Goal: Complete application form

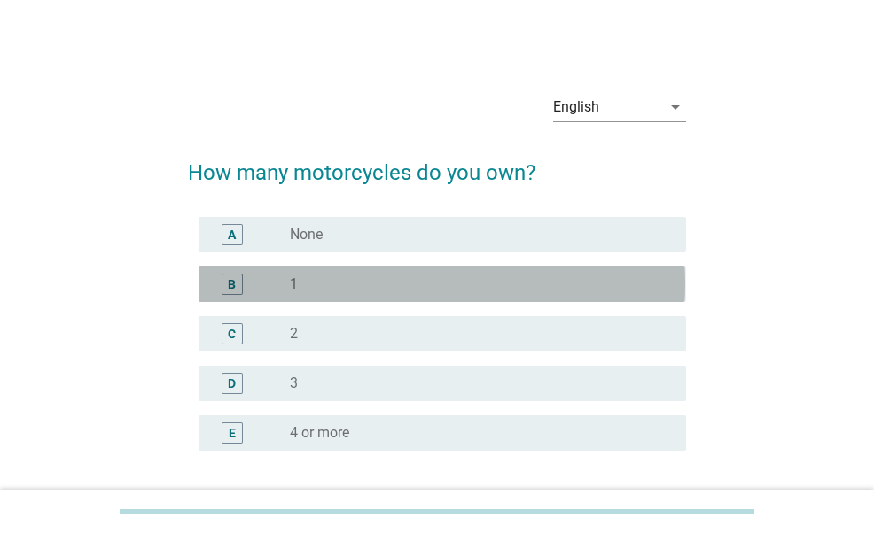
click at [336, 294] on div "radio_button_unchecked 1" at bounding box center [481, 284] width 382 height 21
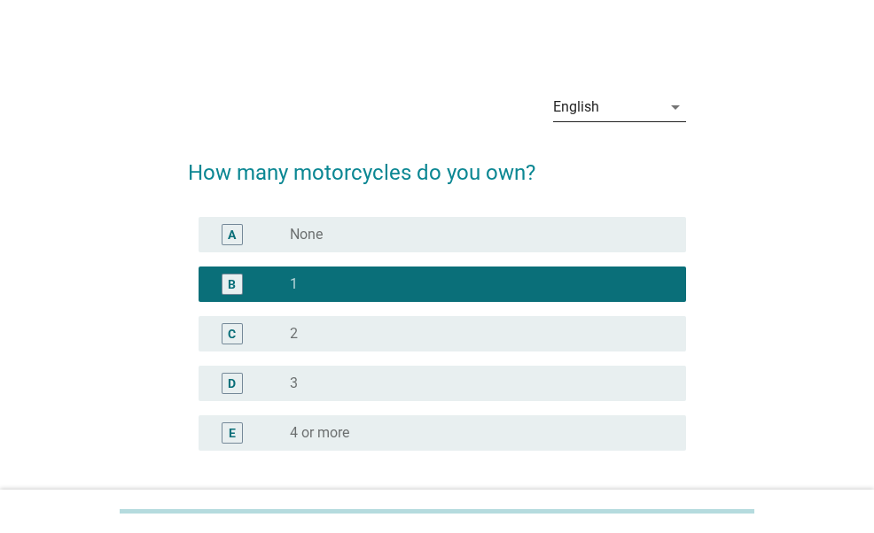
click at [668, 119] on div "English arrow_drop_down" at bounding box center [619, 107] width 133 height 28
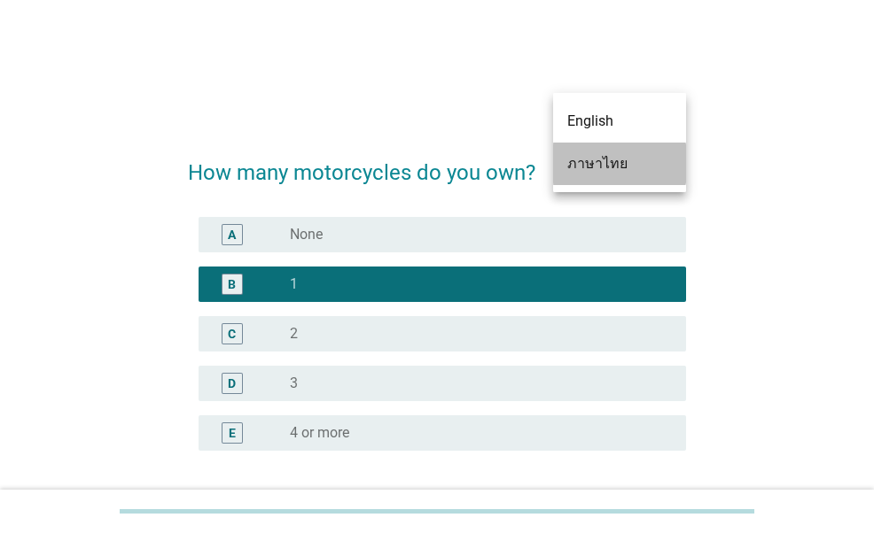
click at [642, 152] on div "ภาษาไทย" at bounding box center [619, 164] width 105 height 43
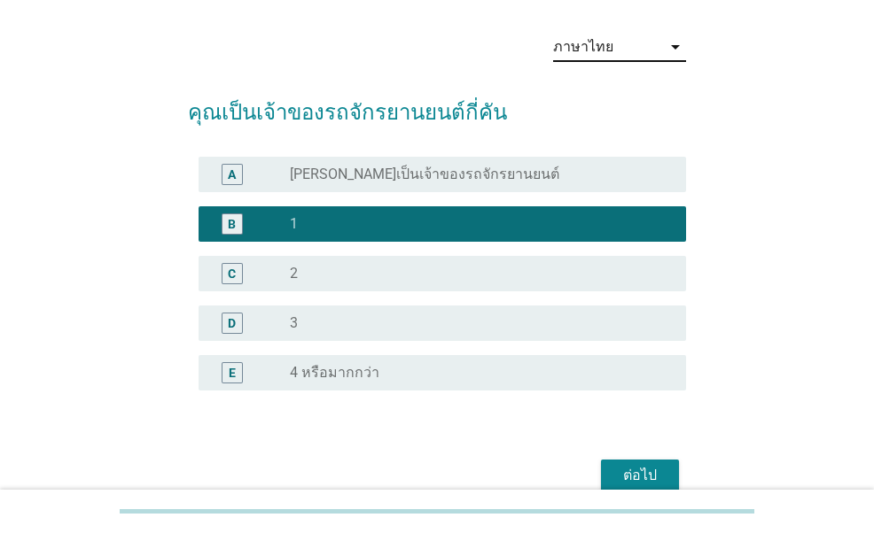
scroll to position [89, 0]
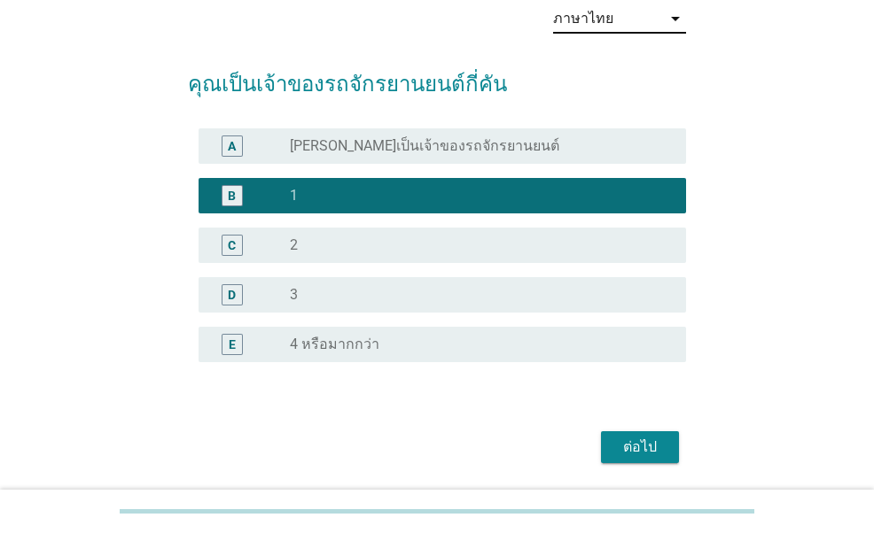
click at [650, 446] on div "ต่อไป" at bounding box center [640, 447] width 50 height 21
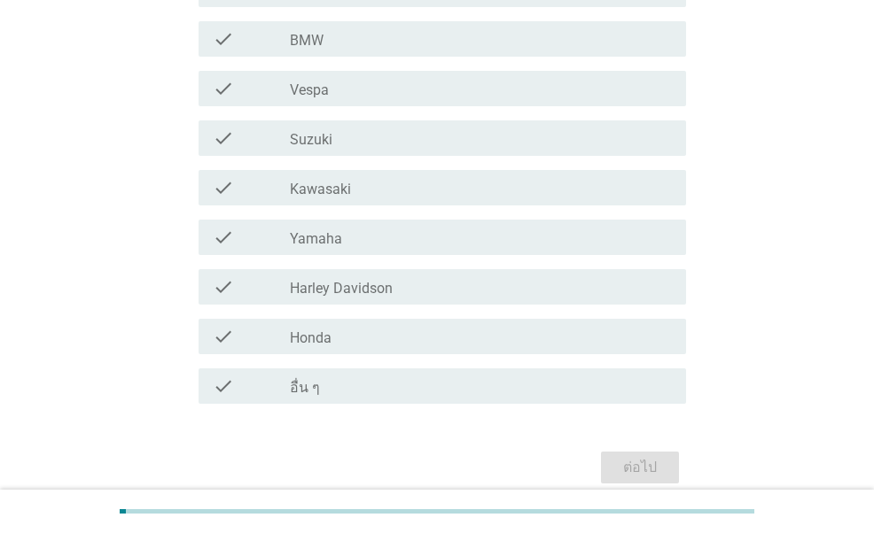
scroll to position [354, 0]
click at [390, 330] on div "check_box_outline_blank Honda" at bounding box center [481, 334] width 382 height 21
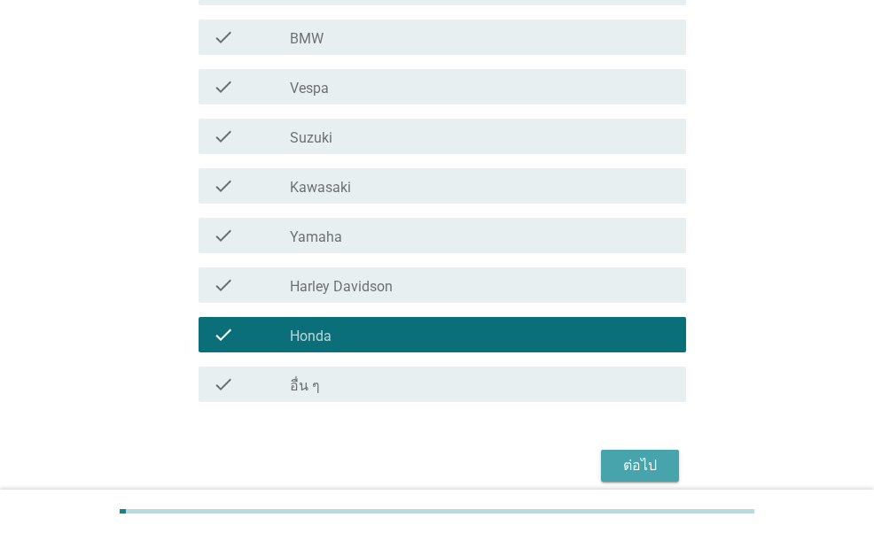
click at [657, 472] on div "ต่อไป" at bounding box center [640, 465] width 50 height 21
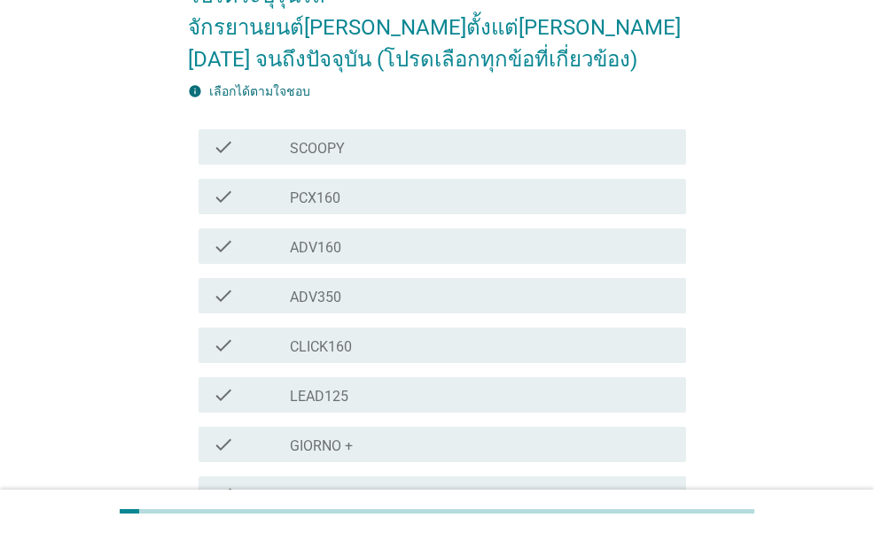
scroll to position [266, 0]
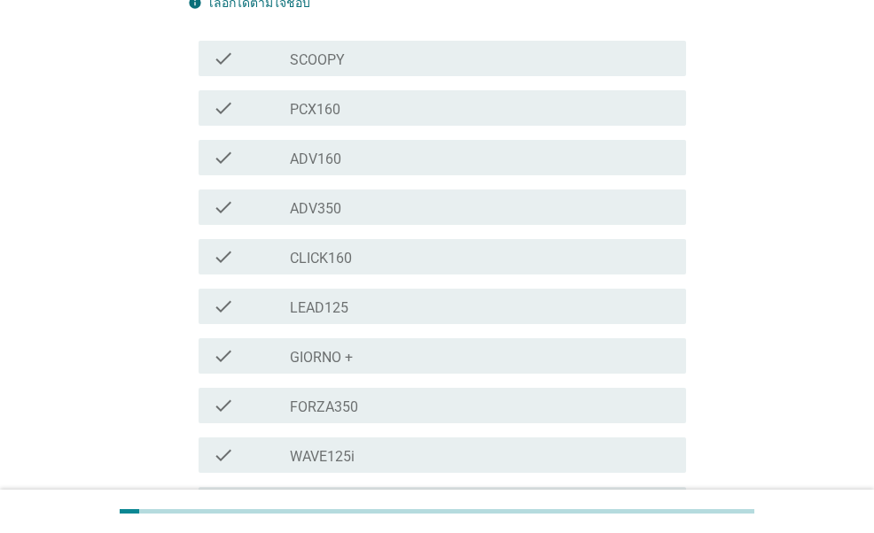
click at [409, 445] on div "check_box_outline_blank WAVE125i" at bounding box center [481, 455] width 382 height 21
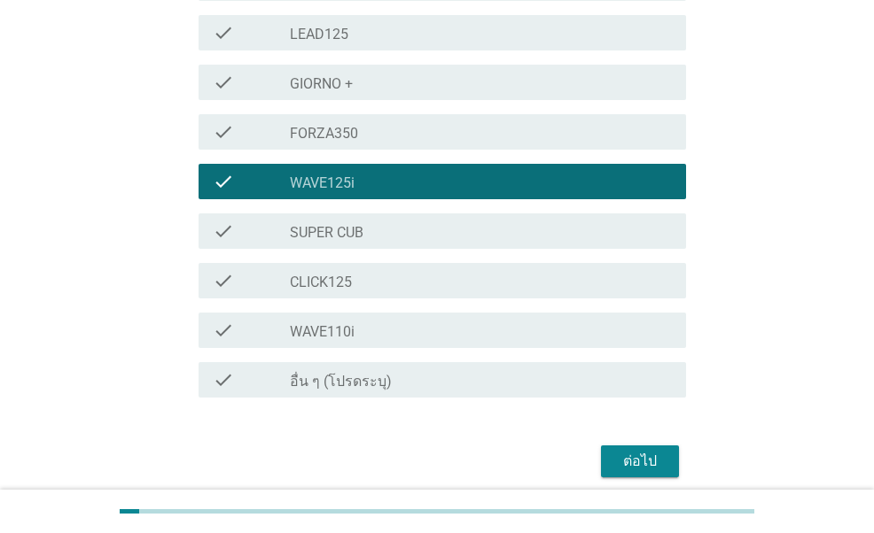
scroll to position [579, 0]
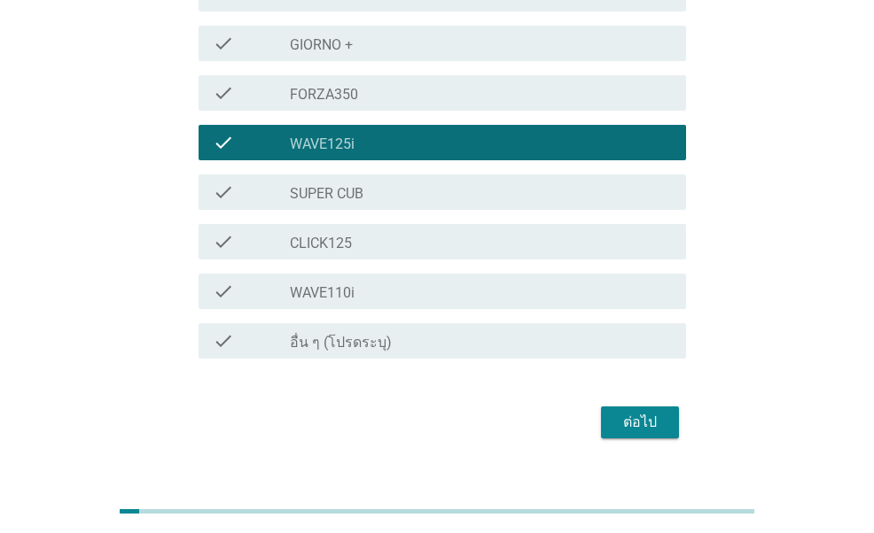
click at [648, 407] on div "ต่อไป" at bounding box center [436, 422] width 497 height 43
click at [646, 412] on div "ต่อไป" at bounding box center [640, 422] width 50 height 21
